Goal: Submit feedback/report problem

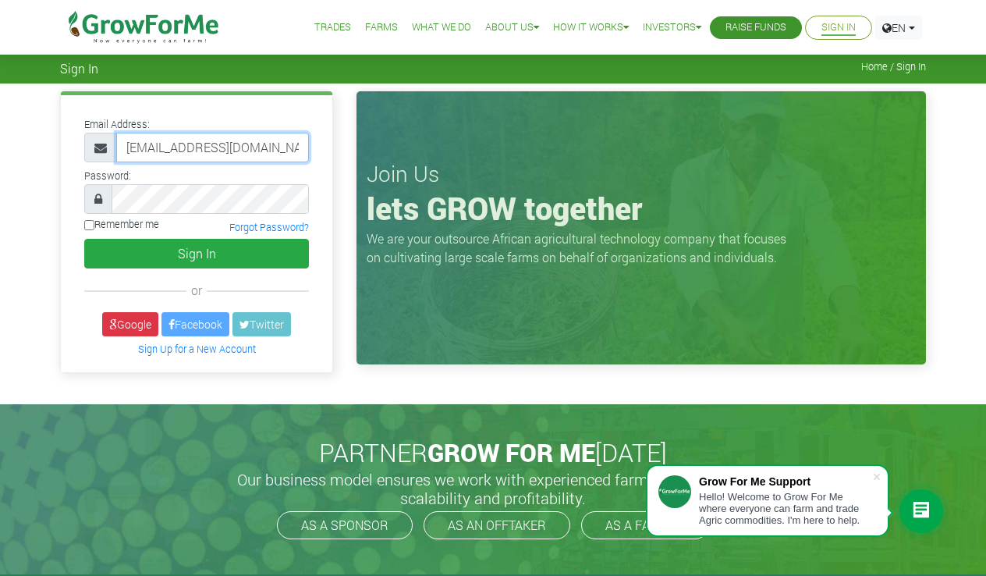
type input "ebomanuel@gmail.com"
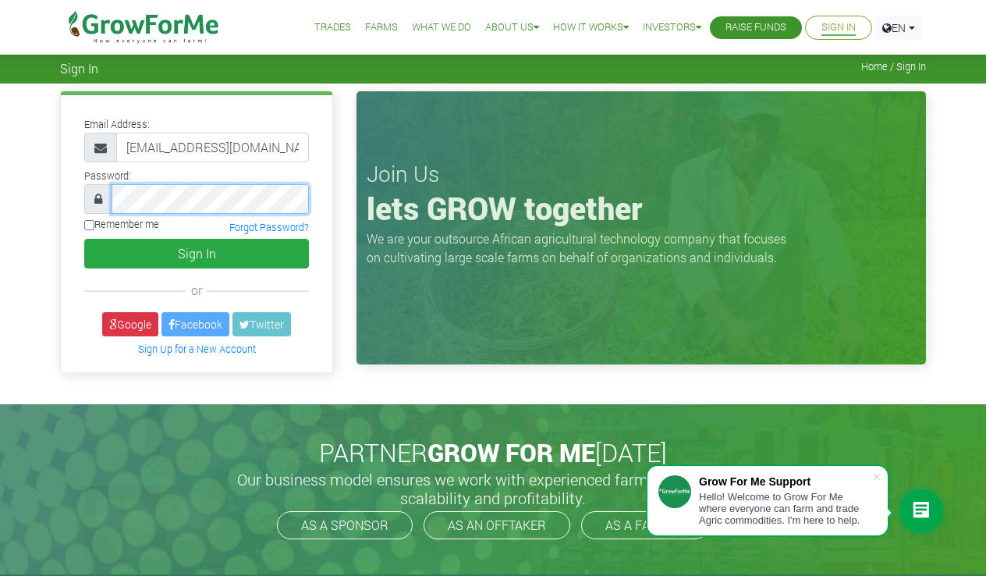
click at [197, 253] on button "Sign In" at bounding box center [196, 254] width 225 height 30
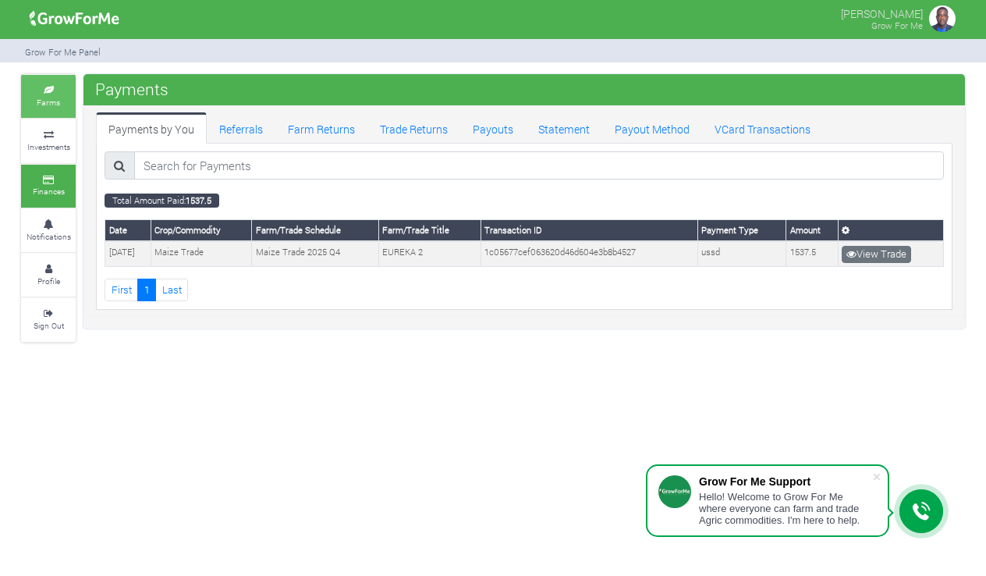
click at [52, 97] on small "Farms" at bounding box center [48, 102] width 23 height 11
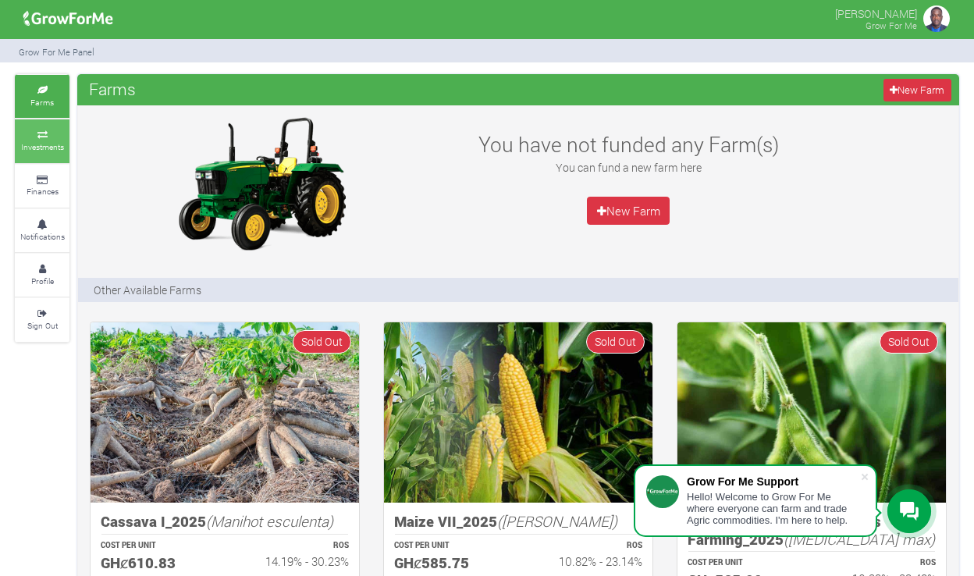
click at [48, 131] on icon at bounding box center [42, 135] width 47 height 8
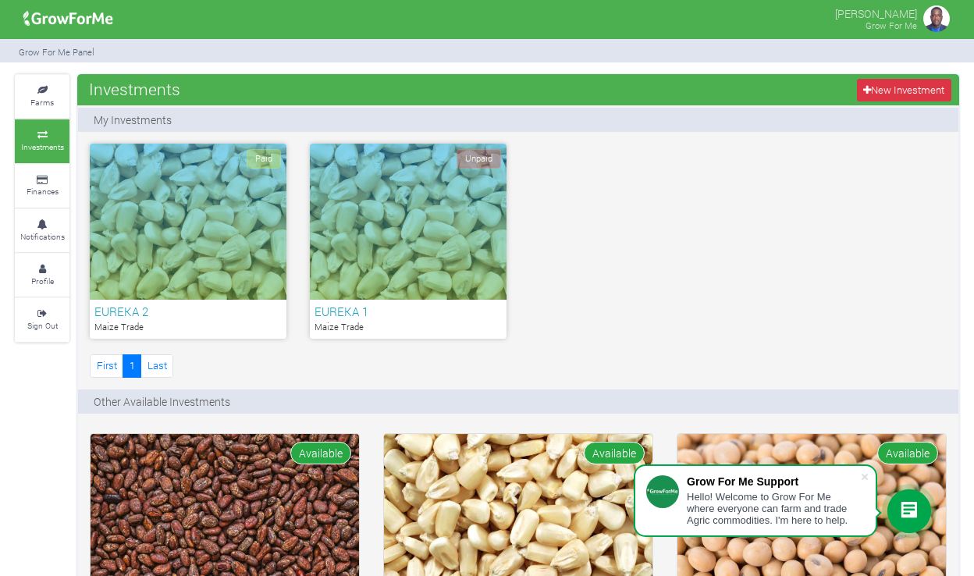
click at [403, 245] on div "Unpaid" at bounding box center [408, 222] width 197 height 156
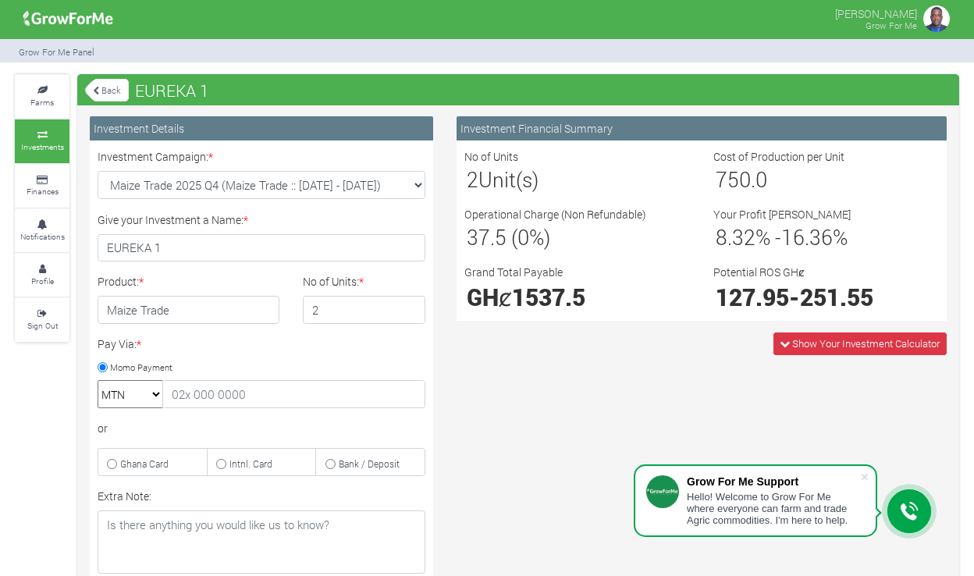
click at [918, 508] on div at bounding box center [909, 511] width 44 height 44
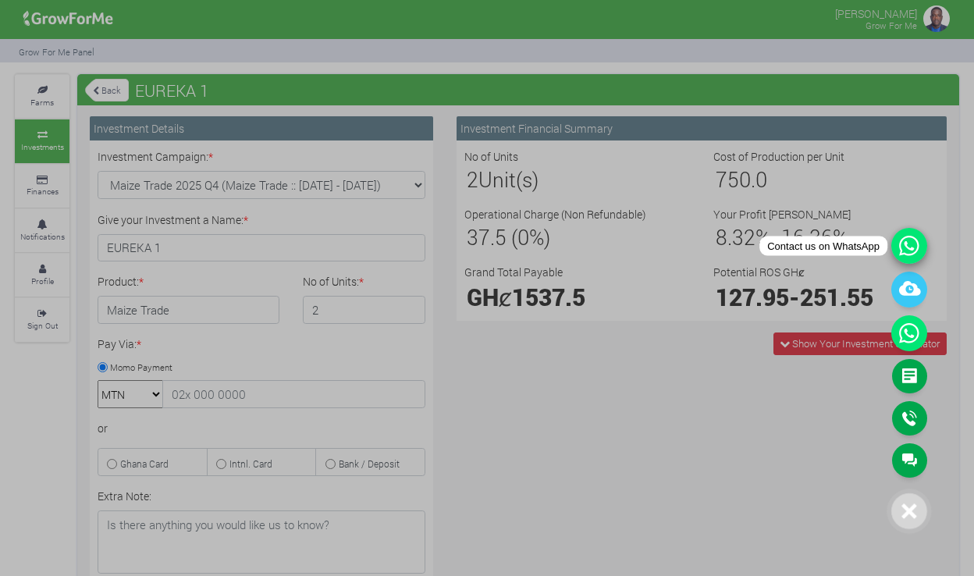
click at [905, 243] on icon at bounding box center [909, 246] width 36 height 36
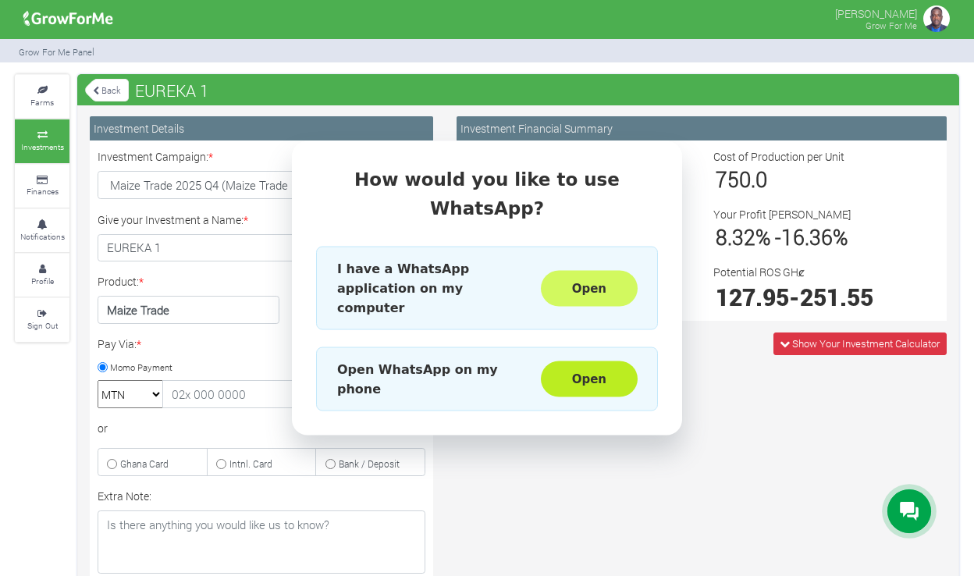
click at [600, 275] on button "Open" at bounding box center [589, 288] width 97 height 36
click at [531, 445] on div "How would you like to use WhatsApp? I have a WhatsApp application on my compute…" at bounding box center [487, 288] width 974 height 576
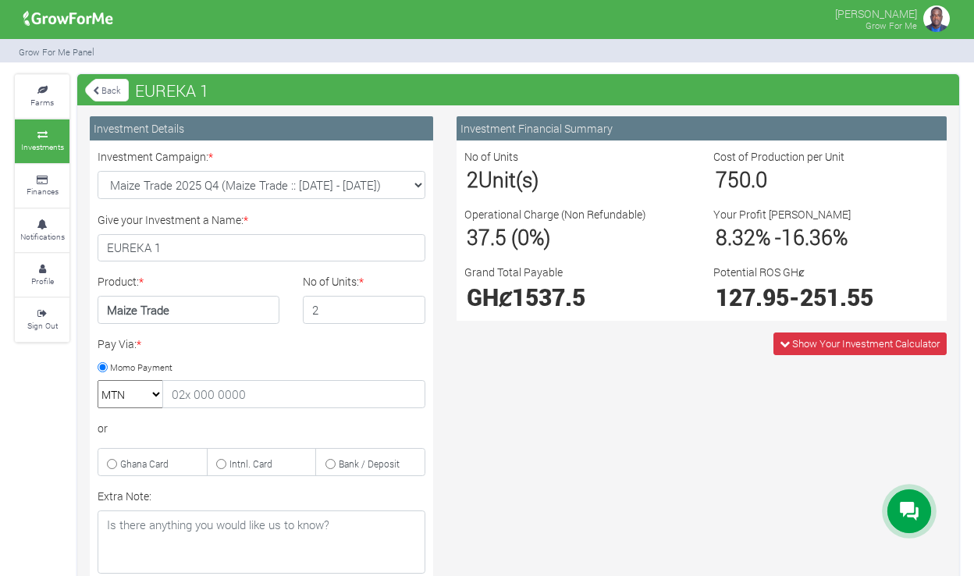
click at [917, 504] on icon at bounding box center [908, 512] width 19 height 20
click at [906, 519] on icon at bounding box center [908, 512] width 19 height 20
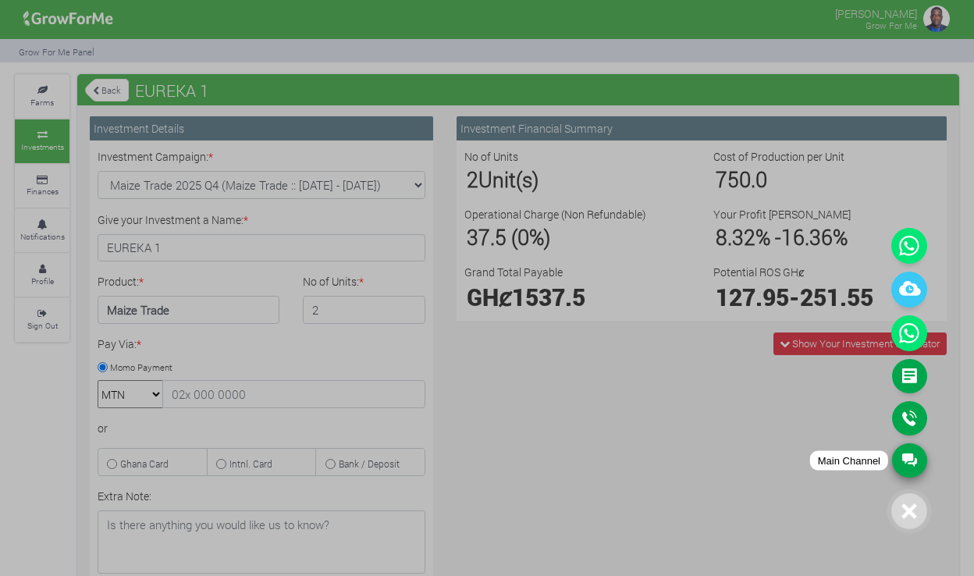
click at [913, 449] on link "Main Channel" at bounding box center [909, 460] width 35 height 34
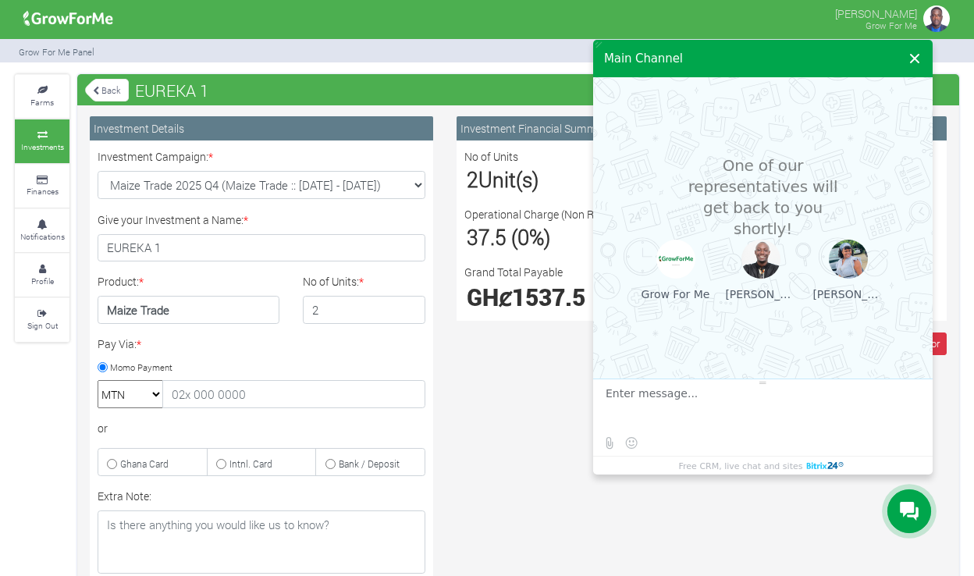
click at [916, 56] on button at bounding box center [914, 58] width 28 height 37
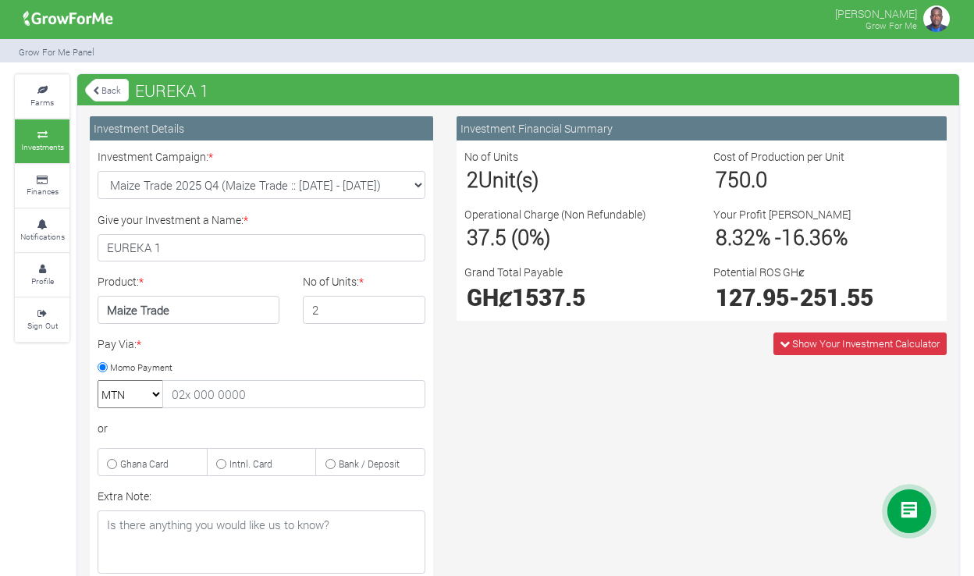
click at [916, 55] on div "Grow For Me Panel" at bounding box center [486, 51] width 967 height 24
click at [902, 511] on icon at bounding box center [908, 511] width 19 height 19
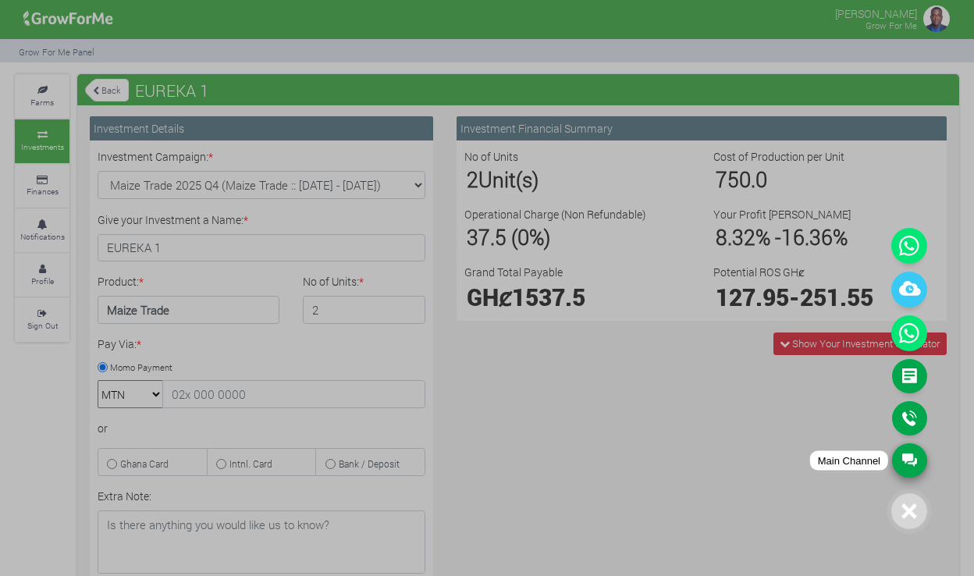
click at [916, 459] on link "Main Channel" at bounding box center [909, 460] width 35 height 34
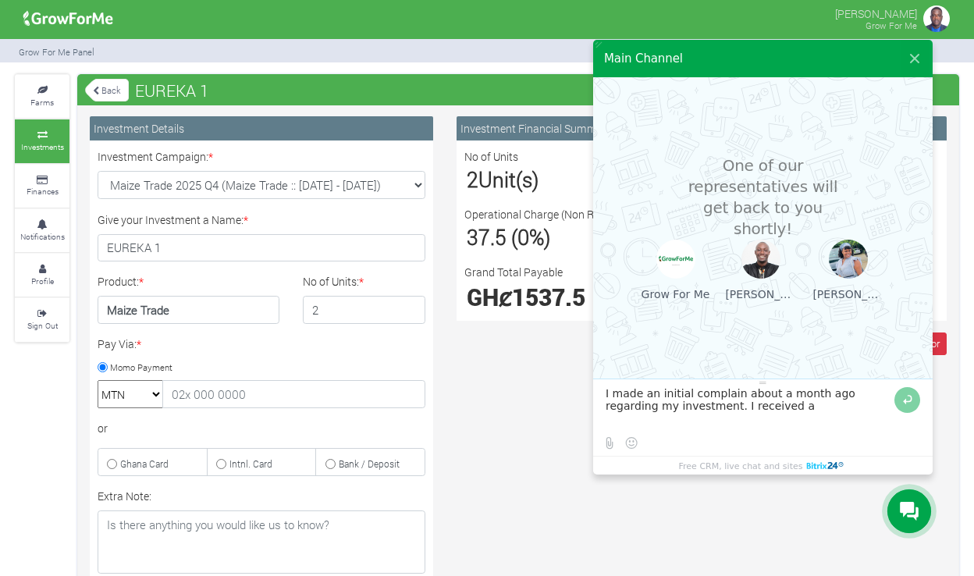
click at [917, 459] on div "Free CRM, live chat and sites" at bounding box center [762, 465] width 339 height 18
click at [763, 420] on textarea at bounding box center [747, 408] width 285 height 42
type textarea "I made an initial complain about a month ago regarding my investment. I receive…"
click at [900, 399] on button at bounding box center [907, 400] width 26 height 26
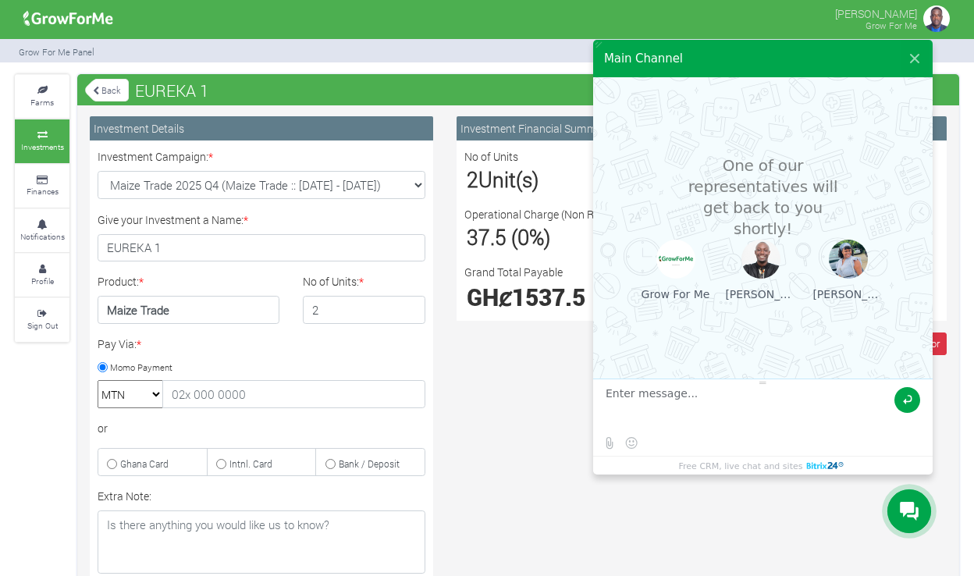
scroll to position [0, 0]
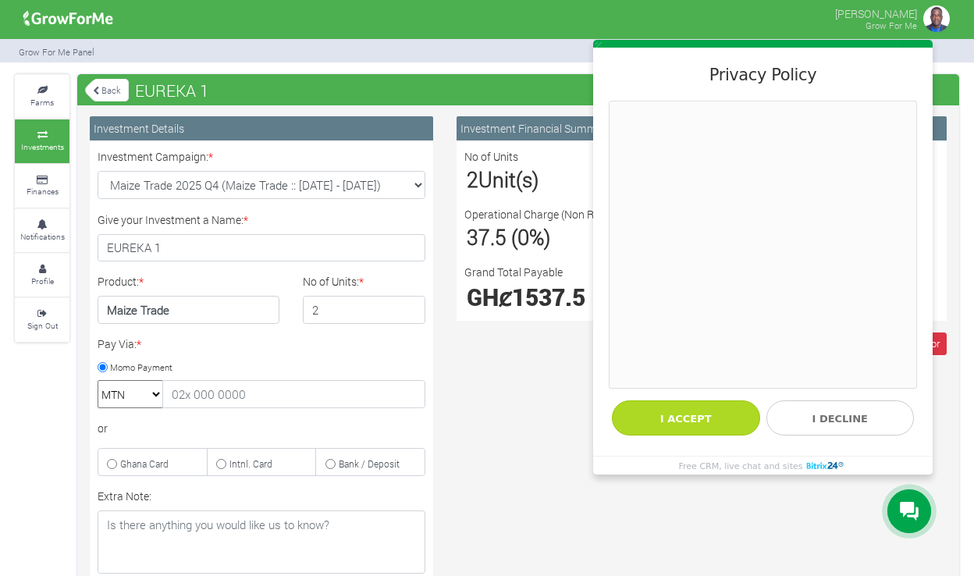
click at [707, 413] on button "I accept" at bounding box center [686, 417] width 148 height 35
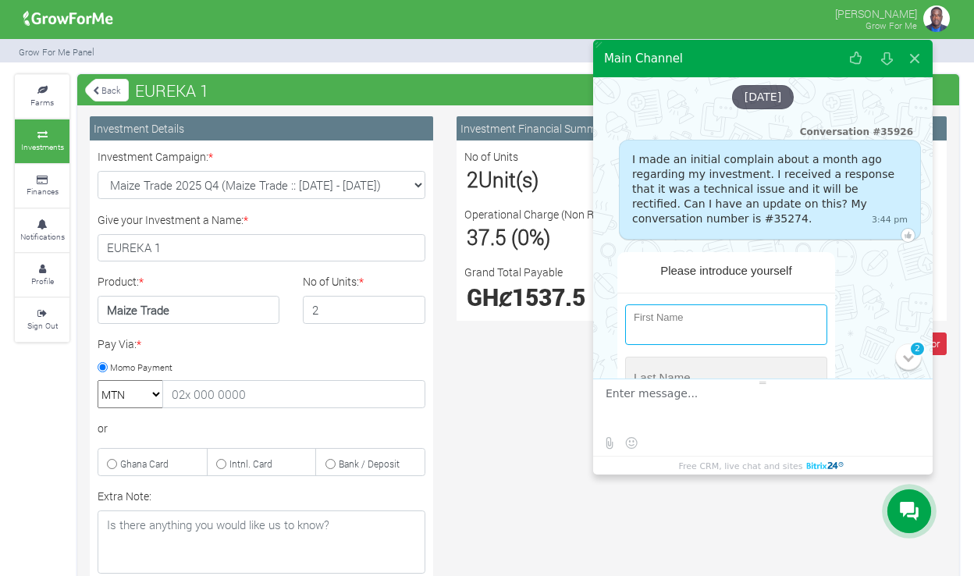
type input "e"
type input "[PERSON_NAME]"
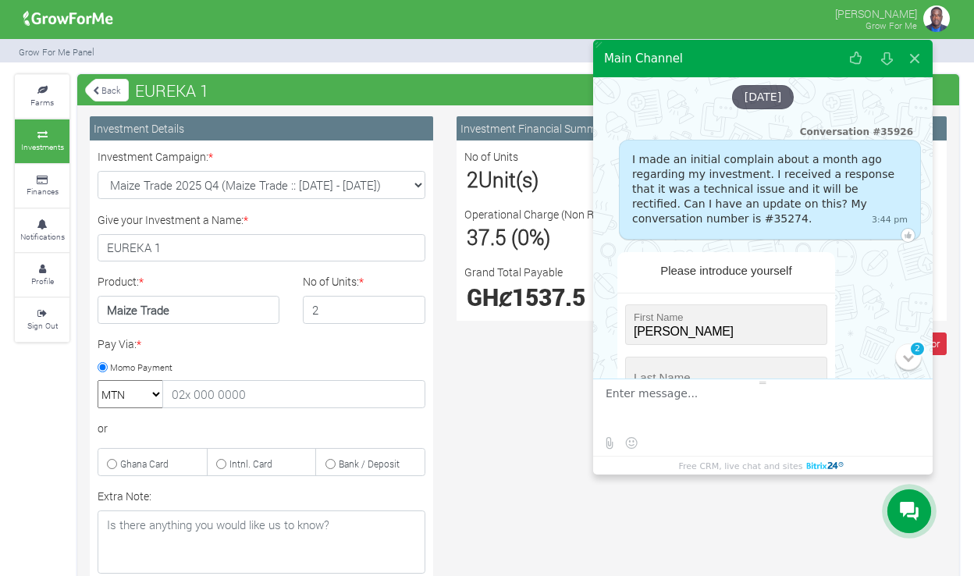
click at [846, 357] on div "Please introduce yourself First Name * Last Name * Phone * Field is required E-…" at bounding box center [730, 426] width 250 height 348
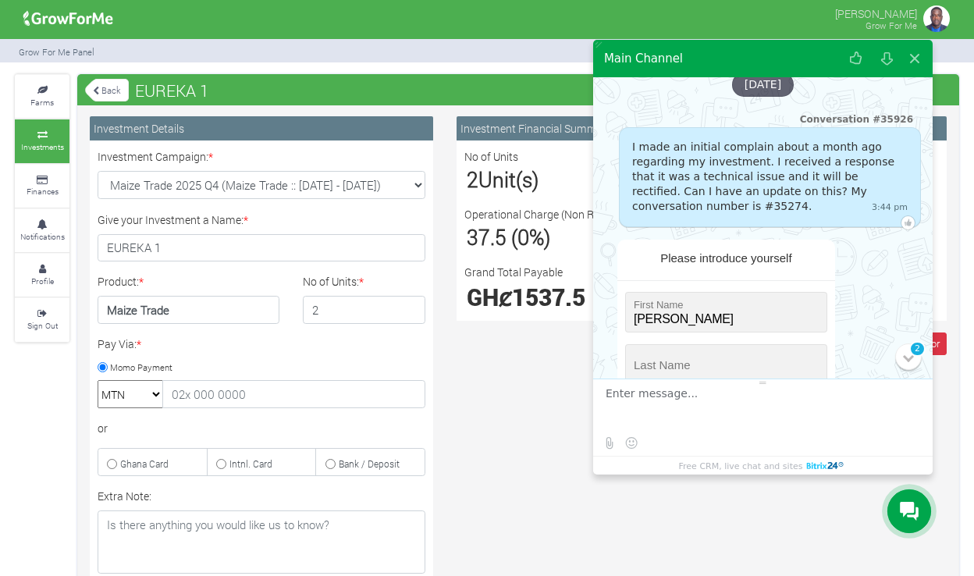
click at [852, 363] on div "Please introduce yourself First Name * Last Name * Phone * Field is required E-…" at bounding box center [730, 413] width 250 height 348
click at [809, 359] on input "string" at bounding box center [726, 364] width 202 height 41
type input "Arthur"
click at [846, 353] on div "Please introduce yourself First Name * Last Name * Phone * Field is required E-…" at bounding box center [730, 413] width 250 height 348
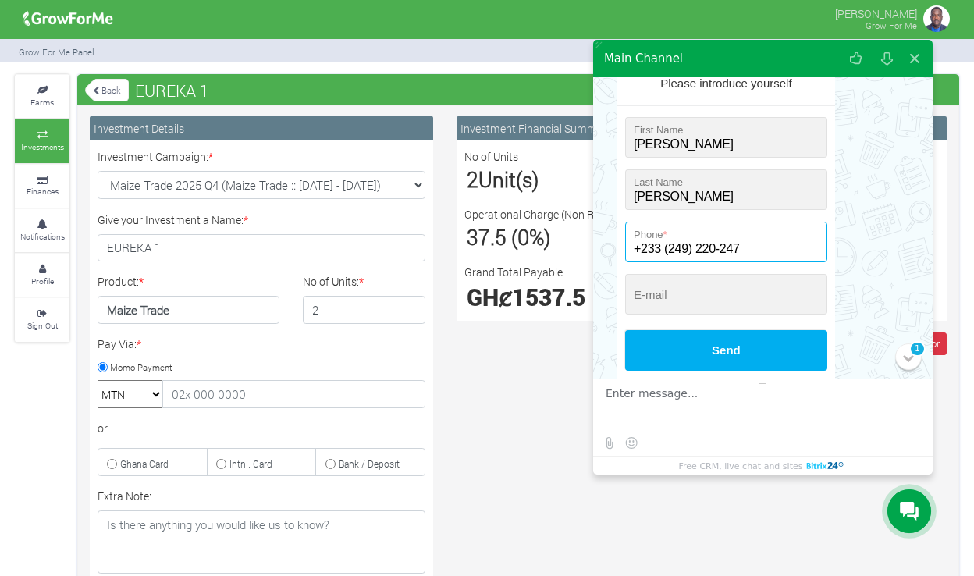
scroll to position [228, 0]
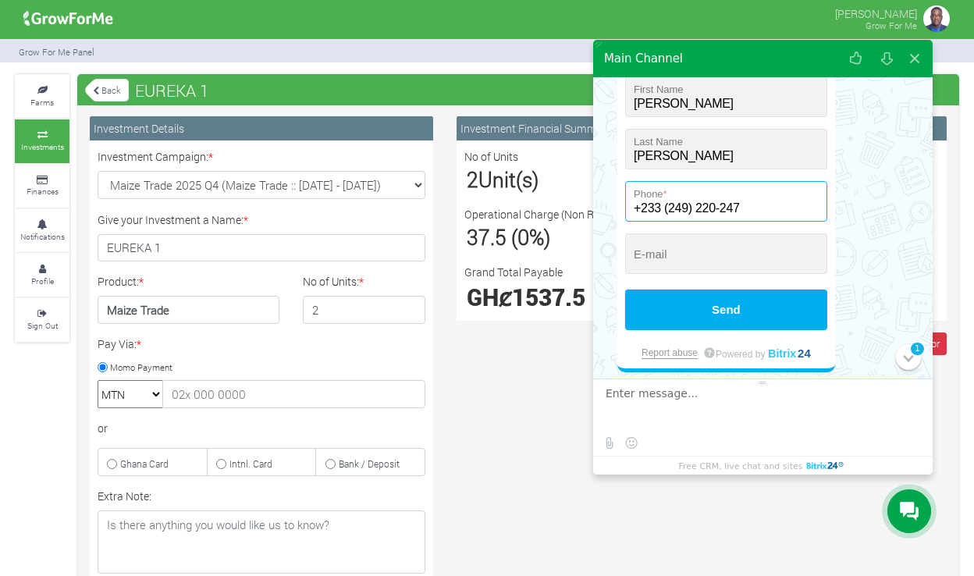
type input "+233 (249) 220-247"
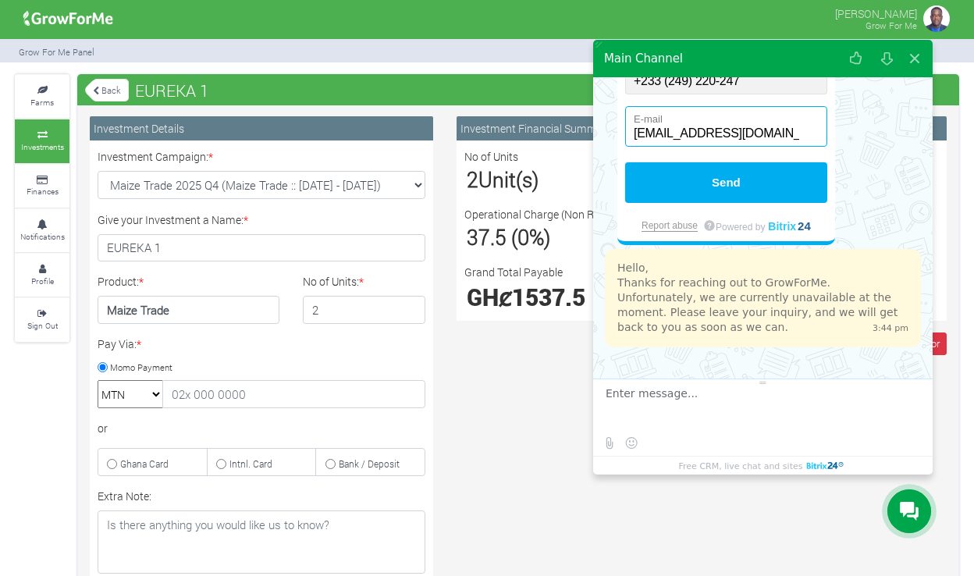
scroll to position [355, 0]
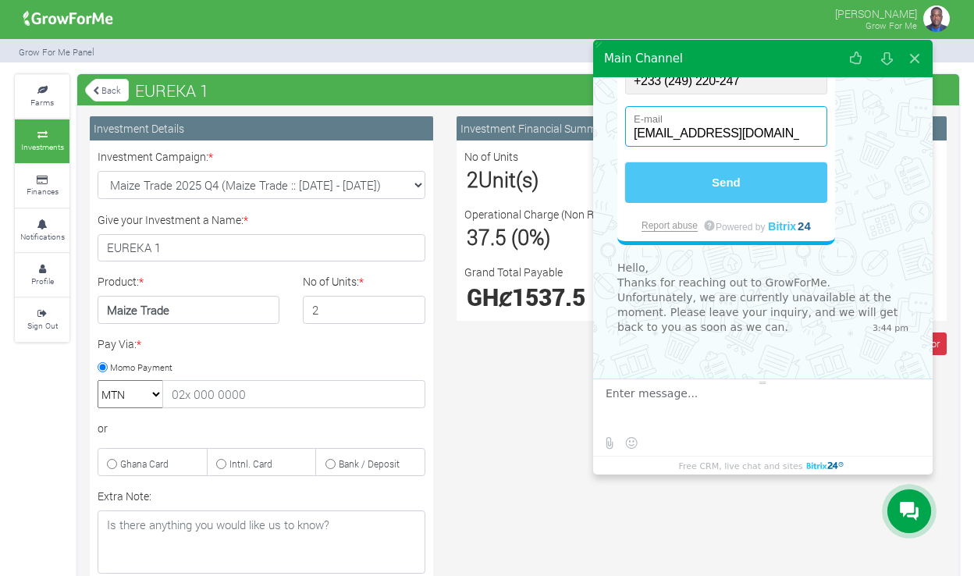
type input "[EMAIL_ADDRESS][DOMAIN_NAME]"
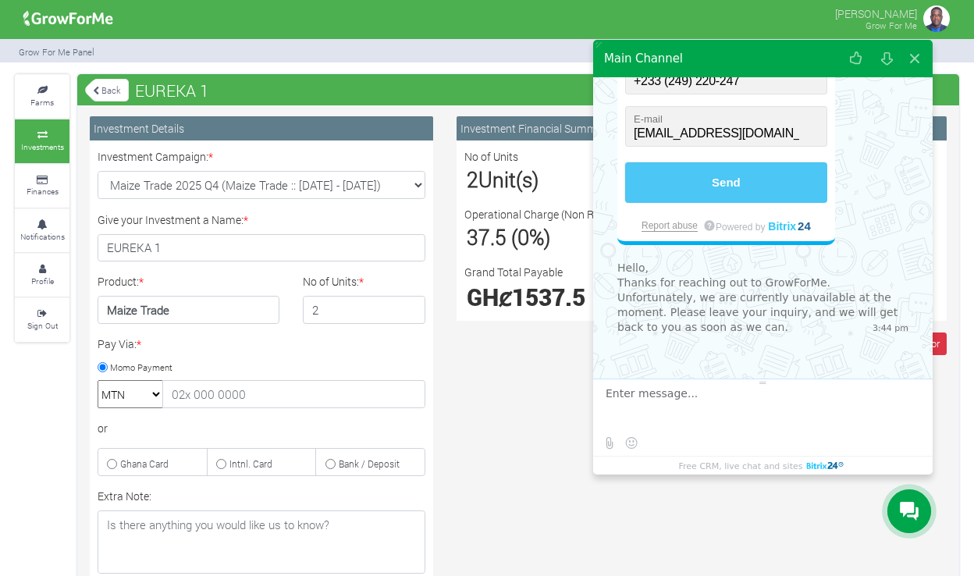
click at [757, 180] on button "Send" at bounding box center [726, 182] width 202 height 41
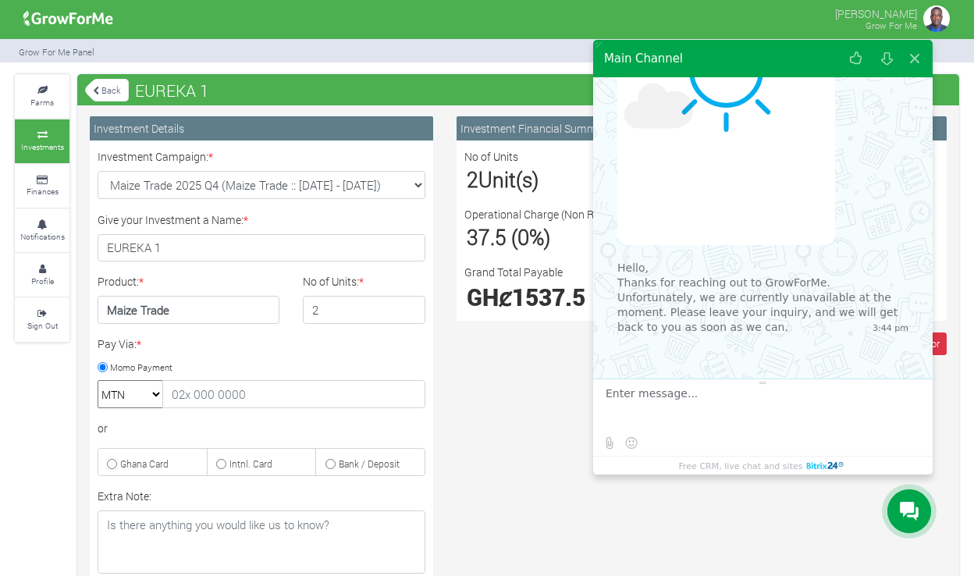
scroll to position [154, 0]
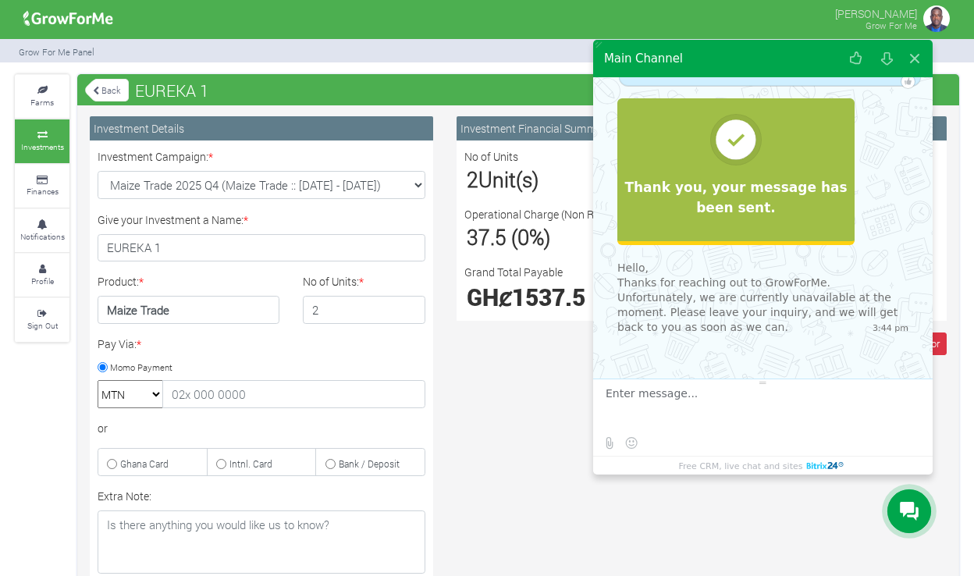
click at [529, 415] on div "Investment Financial Summary No of Units 2 Unit(s) Cost of Production per Unit …" at bounding box center [701, 447] width 513 height 663
click at [40, 186] on small "Finances" at bounding box center [43, 191] width 32 height 11
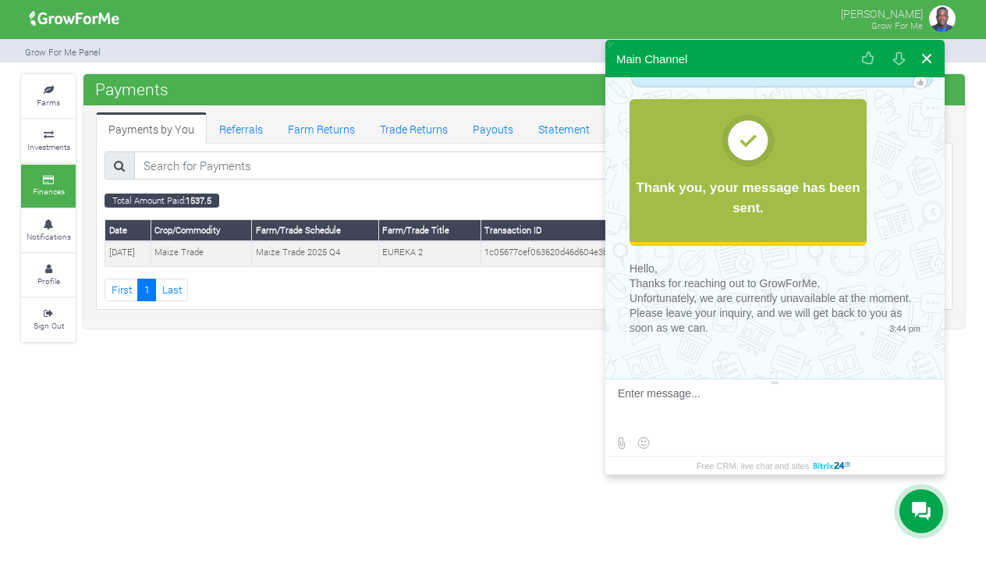
click at [928, 57] on button at bounding box center [927, 58] width 28 height 37
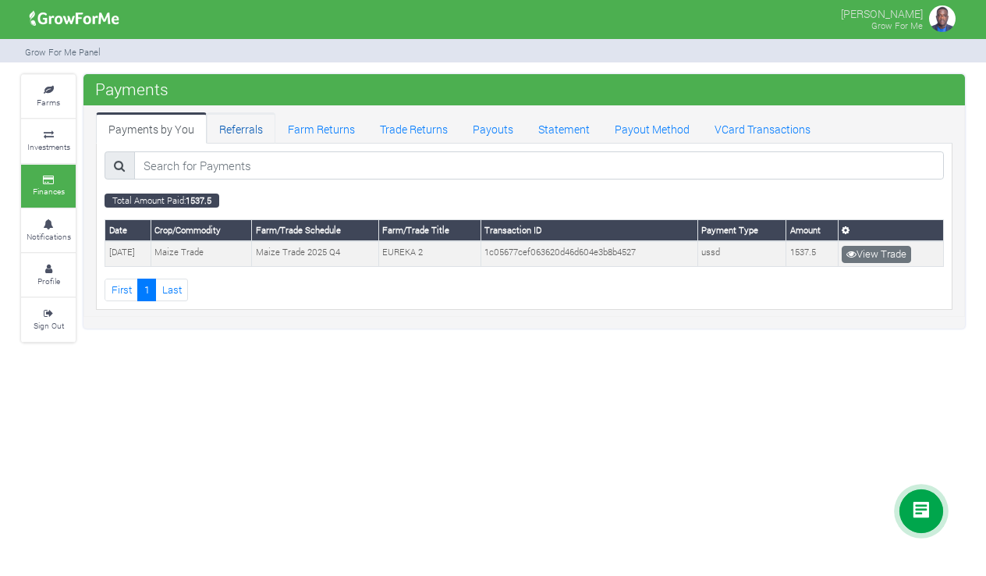
click at [243, 135] on link "Referrals" at bounding box center [241, 127] width 69 height 31
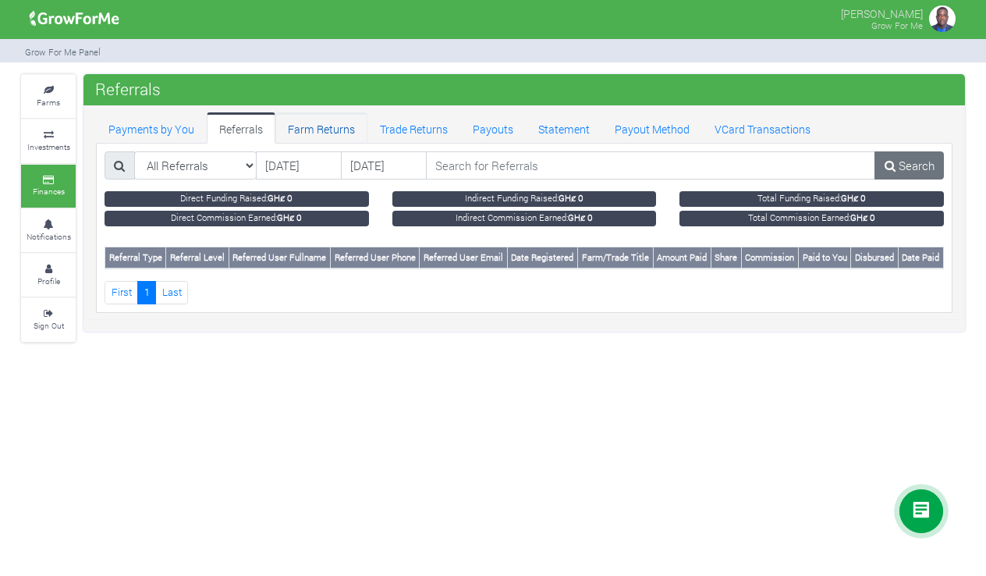
click at [309, 129] on link "Farm Returns" at bounding box center [321, 127] width 92 height 31
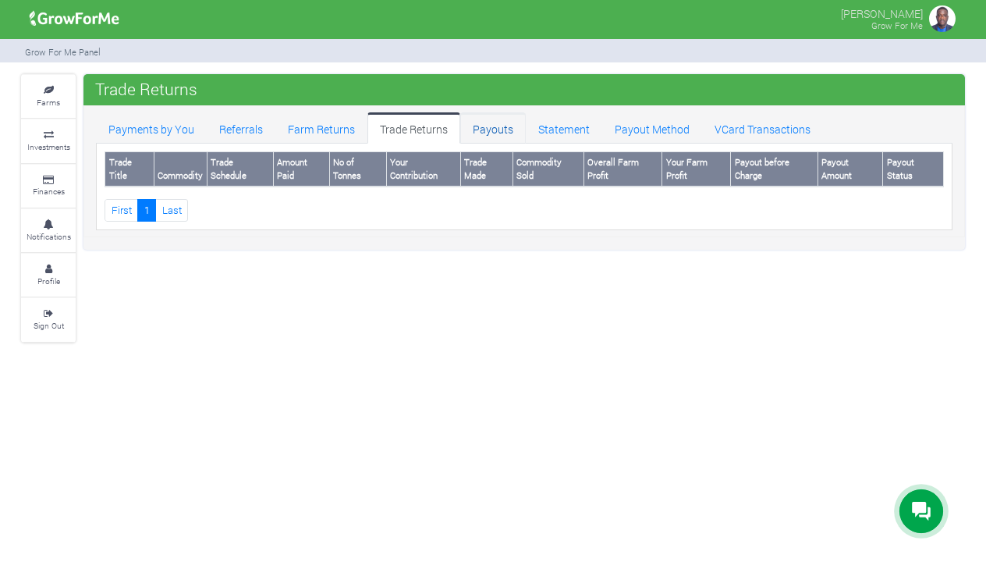
click at [481, 129] on link "Payouts" at bounding box center [493, 127] width 66 height 31
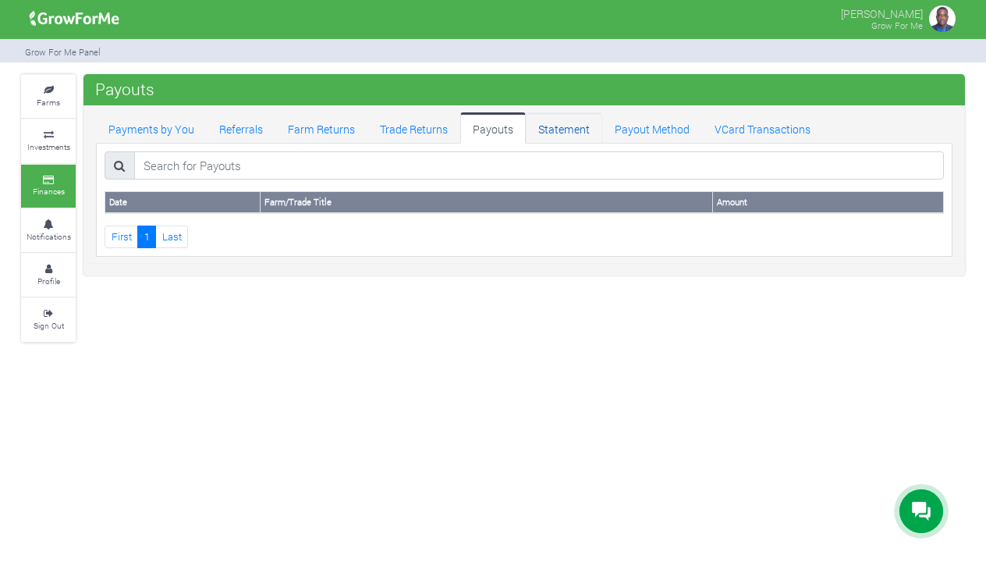
click at [557, 126] on link "Statement" at bounding box center [564, 127] width 76 height 31
click at [631, 127] on link "Payout Method" at bounding box center [652, 127] width 100 height 31
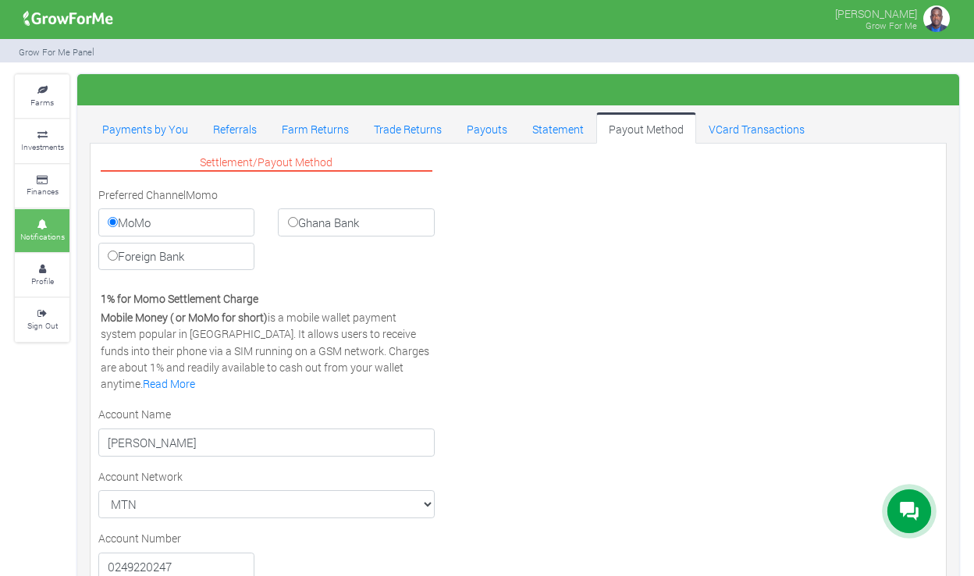
click at [47, 231] on small "Notifications" at bounding box center [42, 236] width 44 height 11
